Goal: Information Seeking & Learning: Learn about a topic

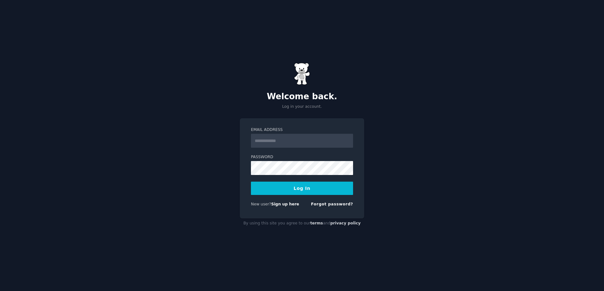
type input "**********"
click at [286, 144] on input "**********" at bounding box center [302, 141] width 102 height 14
click at [289, 189] on button "Log In" at bounding box center [302, 188] width 102 height 13
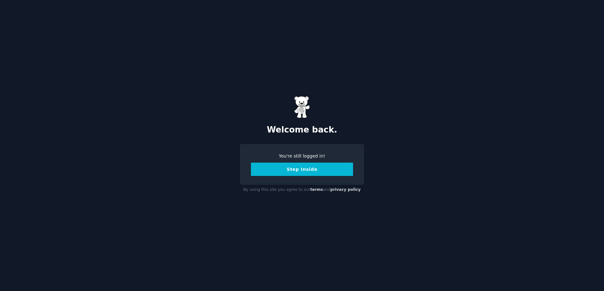
click at [284, 170] on button "Step Inside" at bounding box center [302, 169] width 102 height 13
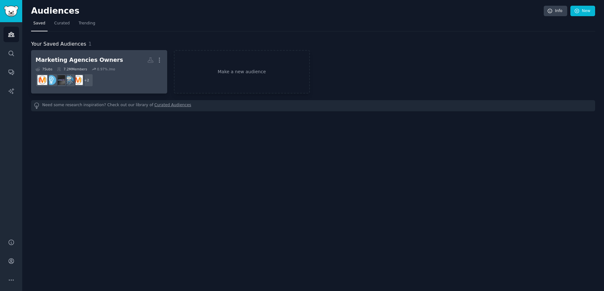
click at [71, 65] on h2 "Marketing Agencies Owners More" at bounding box center [99, 60] width 127 height 11
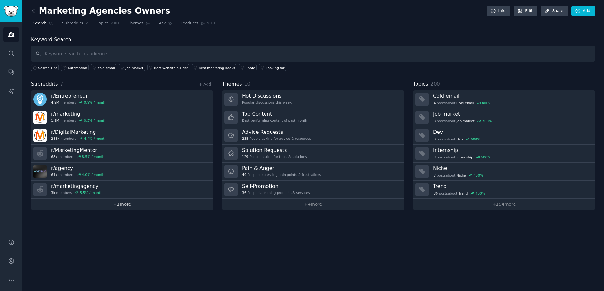
click at [99, 202] on link "+ 1 more" at bounding box center [122, 204] width 182 height 11
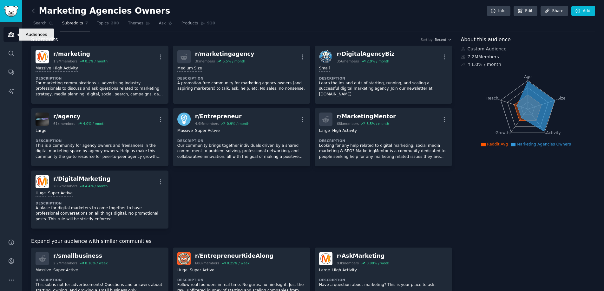
click at [5, 40] on link "Audiences" at bounding box center [11, 35] width 16 height 16
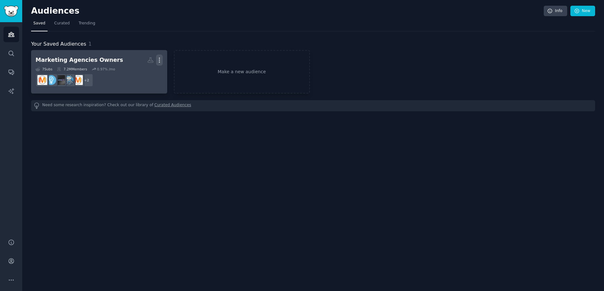
click at [160, 57] on icon "button" at bounding box center [159, 60] width 7 height 7
drag, startPoint x: 160, startPoint y: 57, endPoint x: 156, endPoint y: 58, distance: 3.8
click at [160, 57] on icon "button" at bounding box center [159, 60] width 7 height 7
click at [149, 59] on icon at bounding box center [150, 60] width 7 height 7
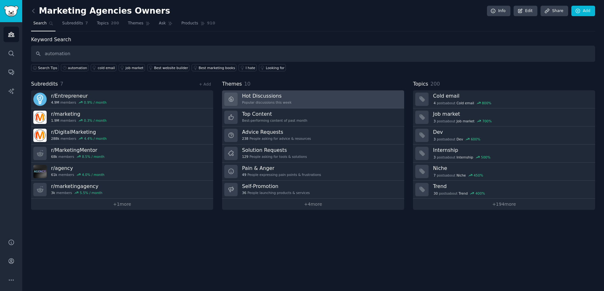
type input "automation"
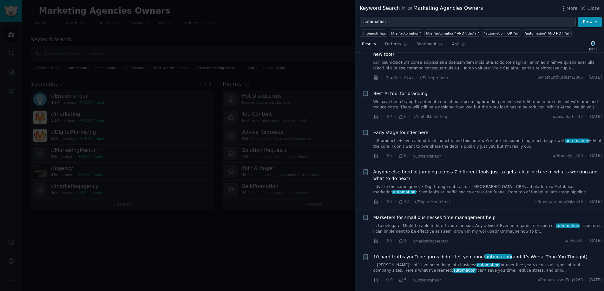
scroll to position [3655, 0]
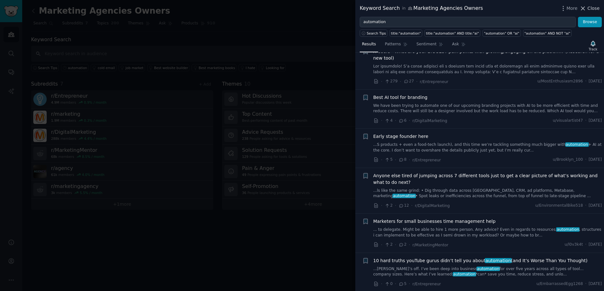
click at [589, 9] on span "Close" at bounding box center [593, 8] width 12 height 7
